Goal: Information Seeking & Learning: Learn about a topic

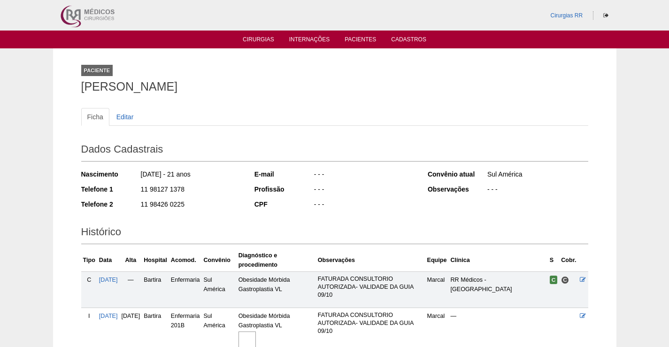
drag, startPoint x: 243, startPoint y: 87, endPoint x: 71, endPoint y: 94, distance: 172.1
click at [71, 93] on div "Paciente [PERSON_NAME] Ficha Editar Dados Cadastrais Nascimento [DATE] - 21 ano…" at bounding box center [335, 212] width 564 height 329
copy h1 "Mariana Moraes de Souza"
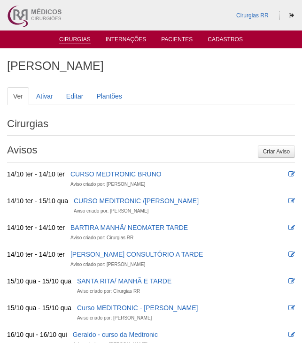
click at [75, 39] on link "Cirurgias" at bounding box center [74, 40] width 31 height 8
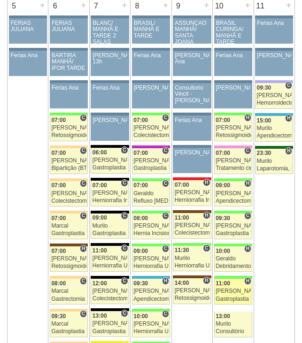
scroll to position [564, 0]
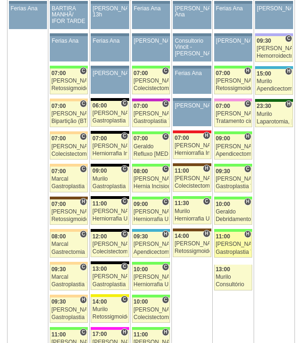
click at [228, 247] on div "Luiz Guilherme" at bounding box center [233, 244] width 35 height 6
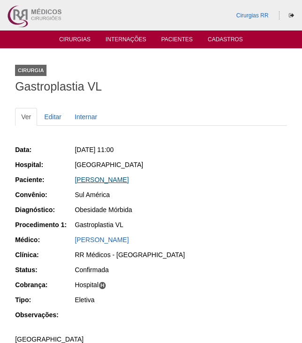
click at [126, 181] on link "GABRIELA MARIA BARREIRO" at bounding box center [102, 180] width 54 height 8
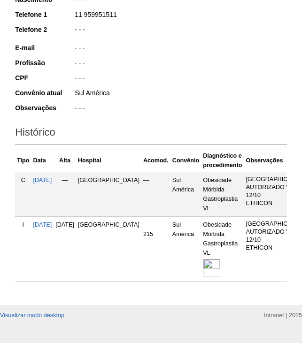
scroll to position [188, 0]
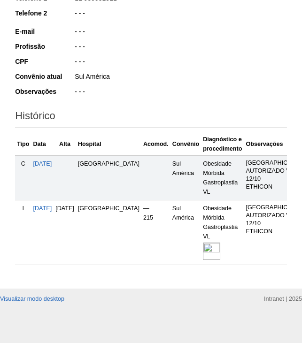
click at [203, 260] on img at bounding box center [211, 251] width 17 height 17
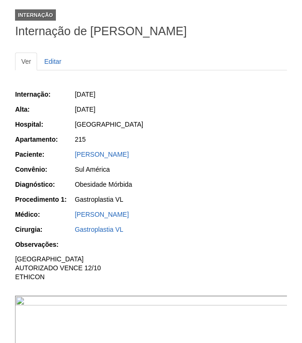
scroll to position [235, 0]
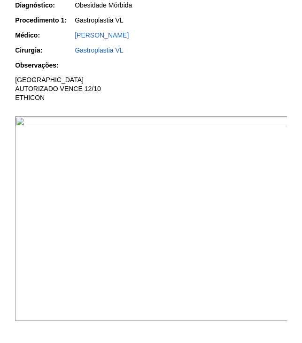
click at [231, 173] on img at bounding box center [151, 219] width 273 height 205
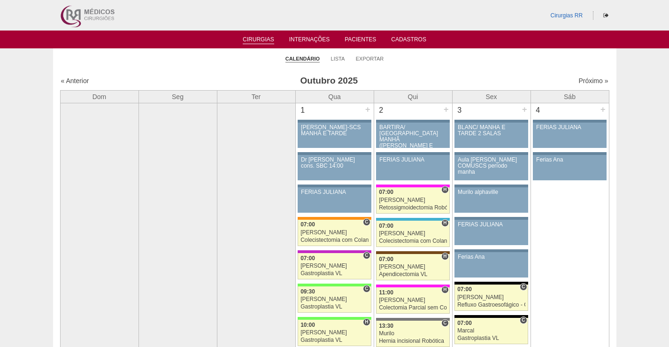
scroll to position [423, 0]
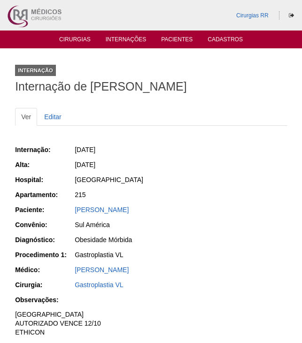
scroll to position [235, 0]
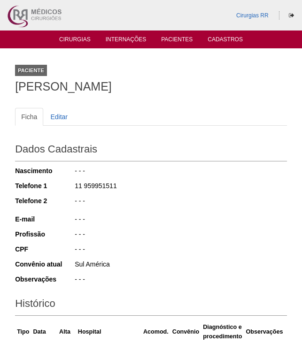
scroll to position [187, 0]
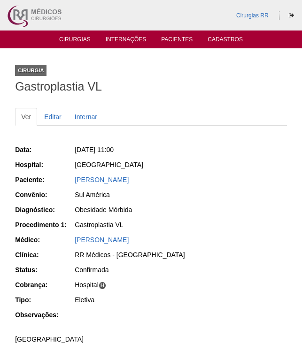
drag, startPoint x: 179, startPoint y: 178, endPoint x: 296, endPoint y: 288, distance: 160.2
click at [62, 182] on div "Paciente: [PERSON_NAME]" at bounding box center [151, 181] width 272 height 12
copy div "Paciente: [PERSON_NAME]"
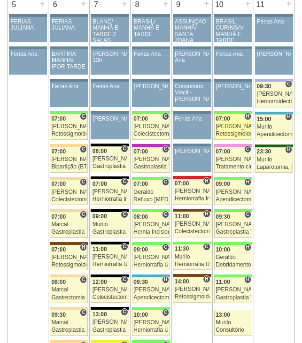
scroll to position [517, 0]
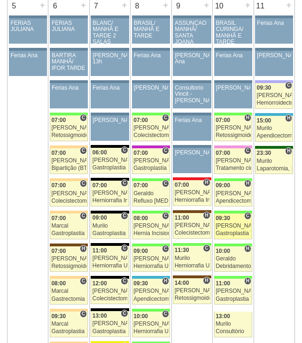
click at [227, 221] on span "09:30" at bounding box center [223, 218] width 15 height 7
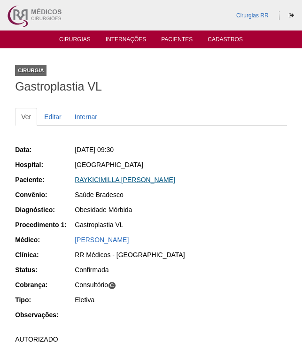
click at [142, 181] on link "RAYKICIMILLA [PERSON_NAME]" at bounding box center [125, 180] width 101 height 8
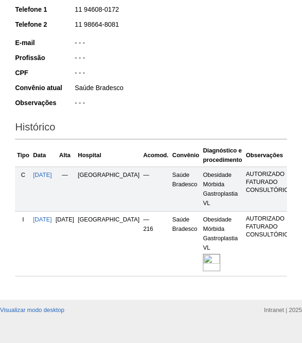
scroll to position [216, 0]
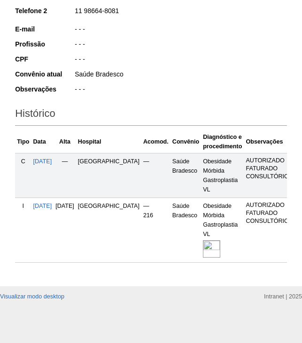
click at [203, 241] on img at bounding box center [211, 249] width 17 height 17
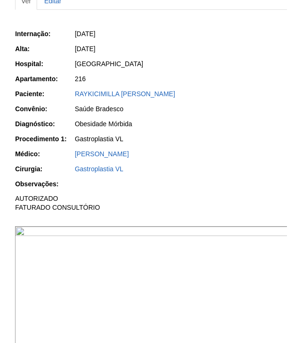
scroll to position [141, 0]
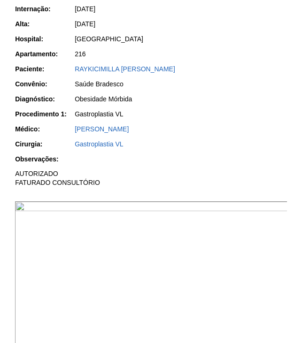
click at [183, 278] on img at bounding box center [151, 304] width 273 height 205
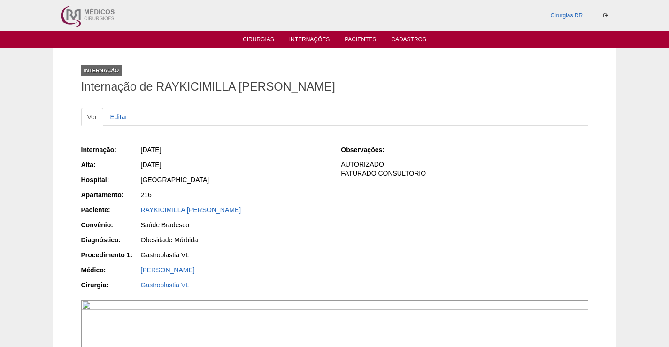
scroll to position [141, 0]
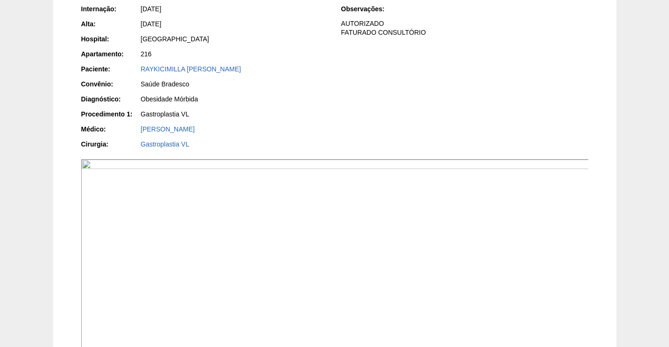
drag, startPoint x: 304, startPoint y: 74, endPoint x: 137, endPoint y: 63, distance: 167.6
click at [137, 63] on div "Internação: [DATE] [GEOGRAPHIC_DATA]: [DATE] Hospital: [GEOGRAPHIC_DATA] Aparta…" at bounding box center [204, 78] width 247 height 154
copy link "RAYKICIMILLA [PERSON_NAME]"
